Goal: Task Accomplishment & Management: Manage account settings

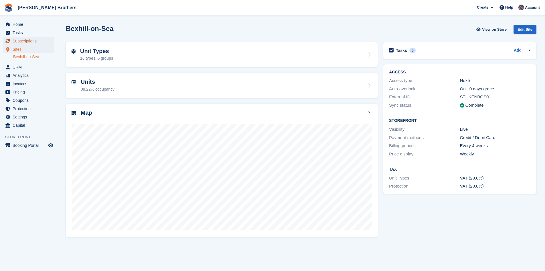
click at [16, 40] on span "Subscriptions" at bounding box center [30, 41] width 34 height 8
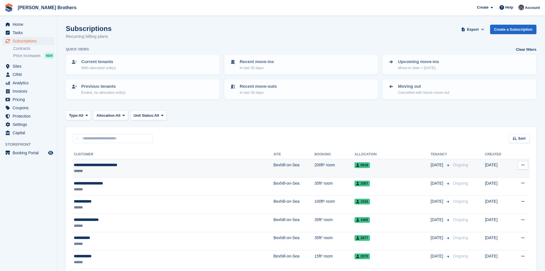
click at [109, 168] on div "**********" at bounding box center [137, 165] width 127 height 6
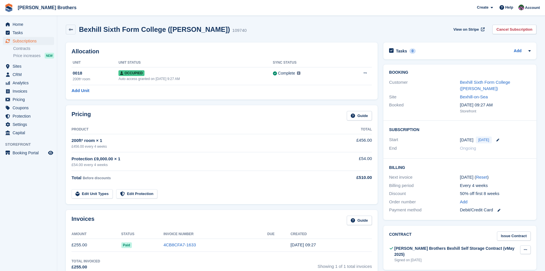
click at [526, 249] on icon at bounding box center [525, 249] width 3 height 4
click at [488, 269] on p "Download" at bounding box center [504, 267] width 50 height 7
click at [478, 81] on link "Bexhill Sixth Form College (Lee Furlong)" at bounding box center [485, 85] width 50 height 11
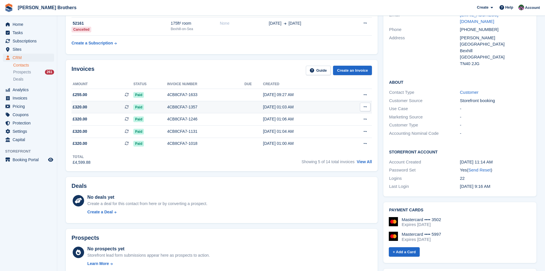
scroll to position [57, 0]
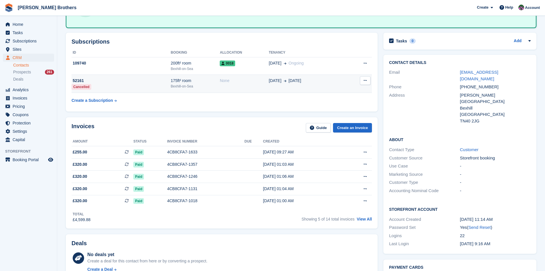
click at [180, 80] on div "175ft² room" at bounding box center [195, 81] width 49 height 6
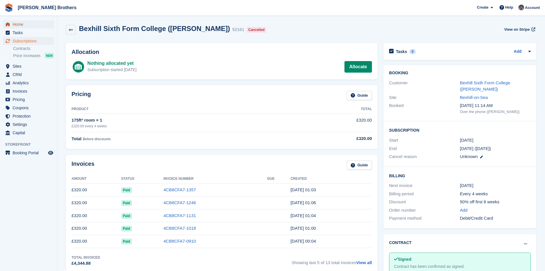
drag, startPoint x: 18, startPoint y: 24, endPoint x: 23, endPoint y: 25, distance: 4.6
click at [18, 24] on span "Home" at bounding box center [30, 24] width 34 height 8
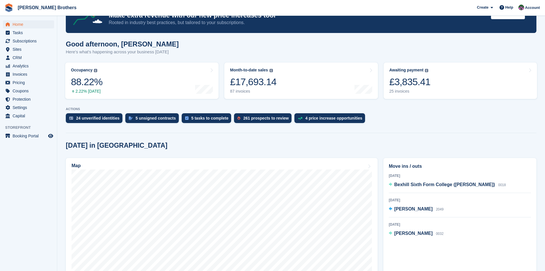
scroll to position [200, 0]
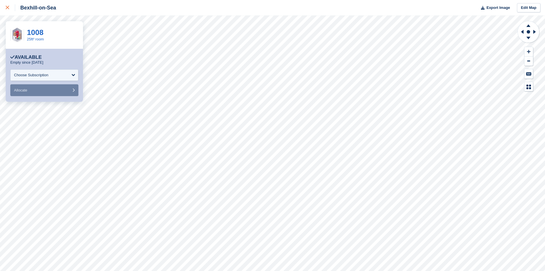
click at [6, 7] on icon at bounding box center [7, 7] width 3 height 3
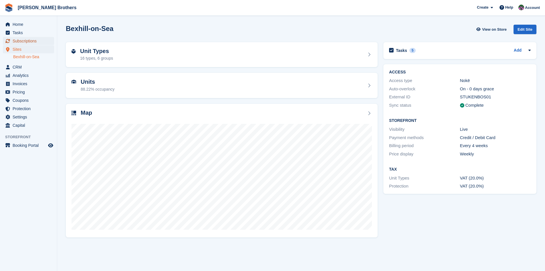
click at [24, 41] on span "Subscriptions" at bounding box center [30, 41] width 34 height 8
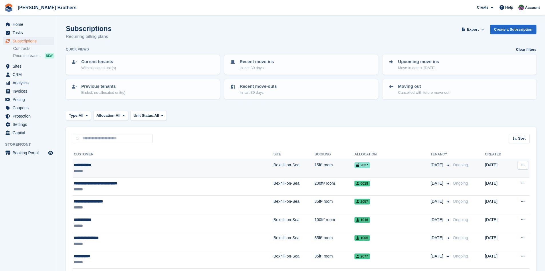
drag, startPoint x: 91, startPoint y: 165, endPoint x: 94, endPoint y: 165, distance: 2.9
click at [91, 165] on div "**********" at bounding box center [137, 165] width 127 height 6
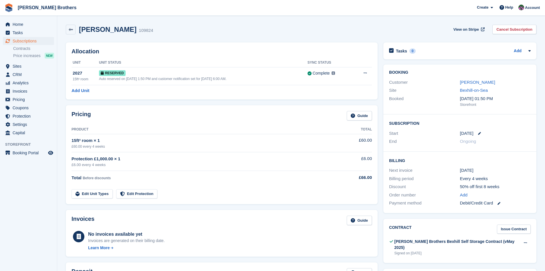
scroll to position [86, 0]
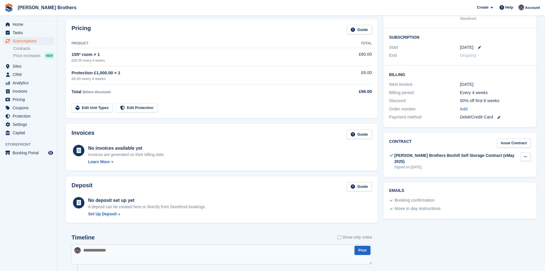
click at [525, 157] on icon at bounding box center [525, 157] width 3 height 4
click at [493, 175] on p "Download" at bounding box center [504, 175] width 50 height 7
